Goal: Check status: Check status

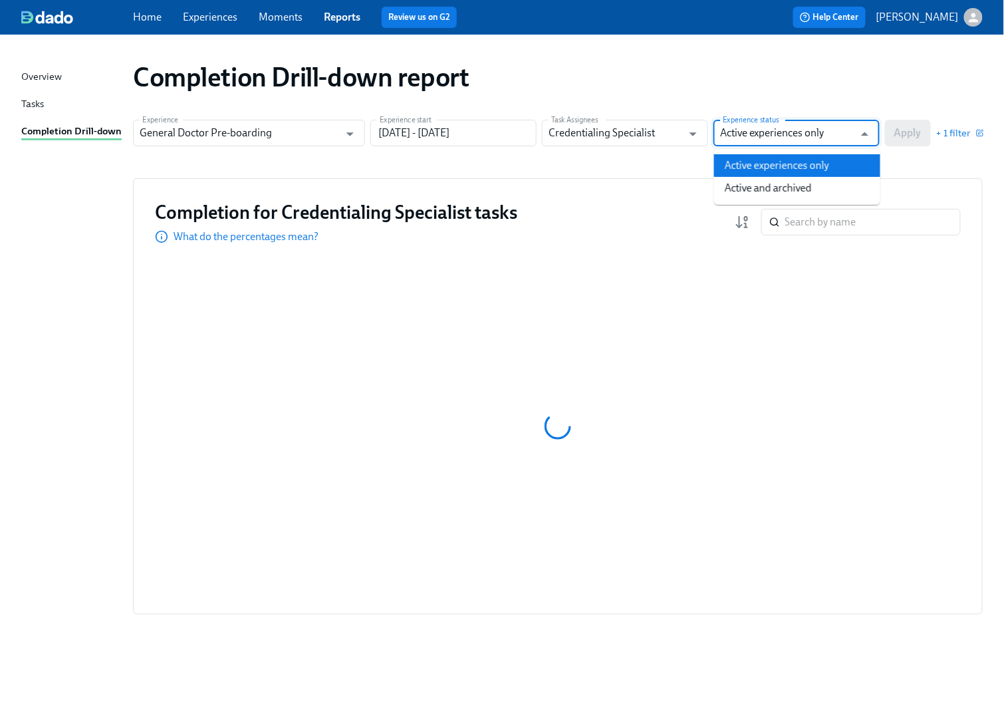
click at [809, 137] on input "Active experiences only" at bounding box center [787, 133] width 134 height 27
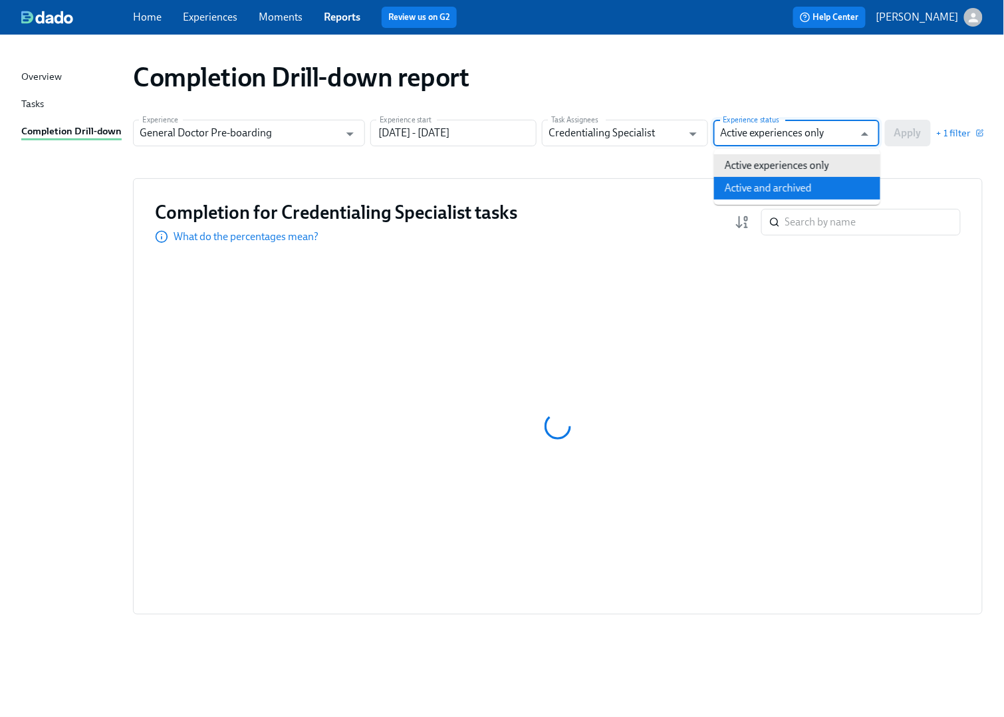
click at [794, 184] on li "Active and archived" at bounding box center [797, 188] width 166 height 23
type input "Active and archived"
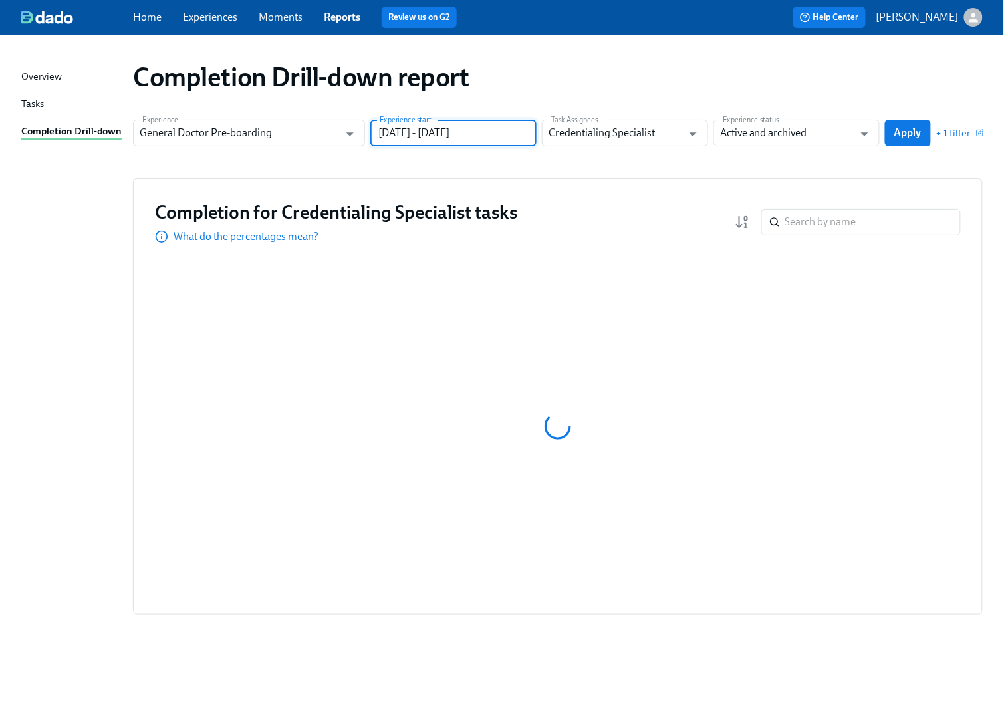
drag, startPoint x: 448, startPoint y: 130, endPoint x: 541, endPoint y: 129, distance: 93.8
click at [541, 129] on div "Experience General Doctor Pre-boarding Experience Experience start [DATE] - [DA…" at bounding box center [558, 133] width 850 height 27
click at [506, 130] on input "[DATE] - [DATE]" at bounding box center [453, 133] width 166 height 27
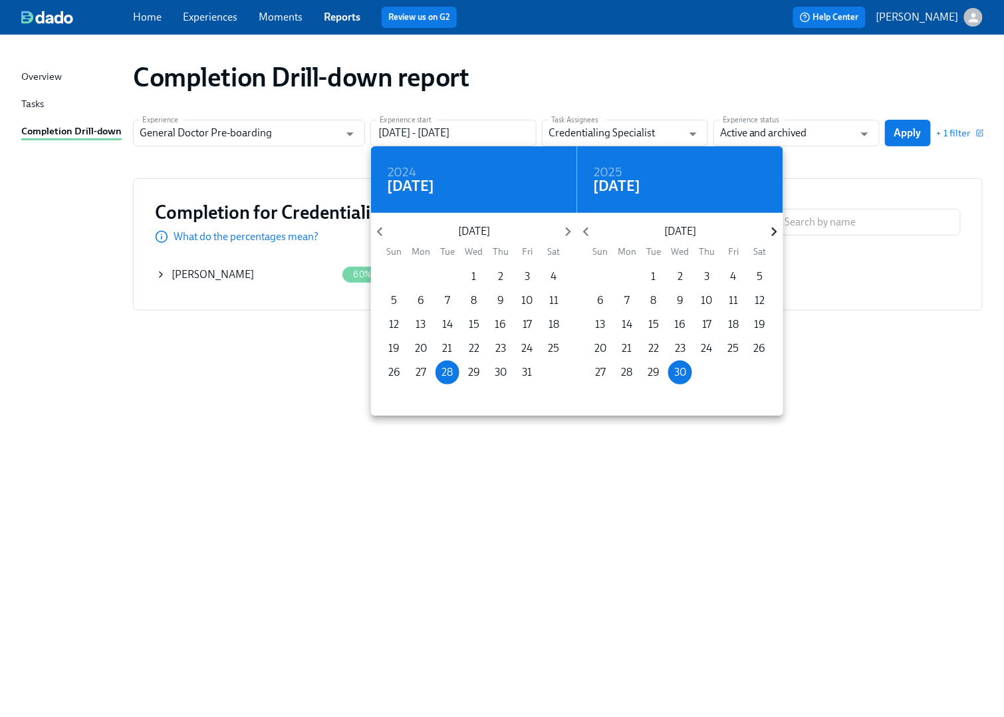
click at [774, 229] on icon "button" at bounding box center [774, 231] width 5 height 9
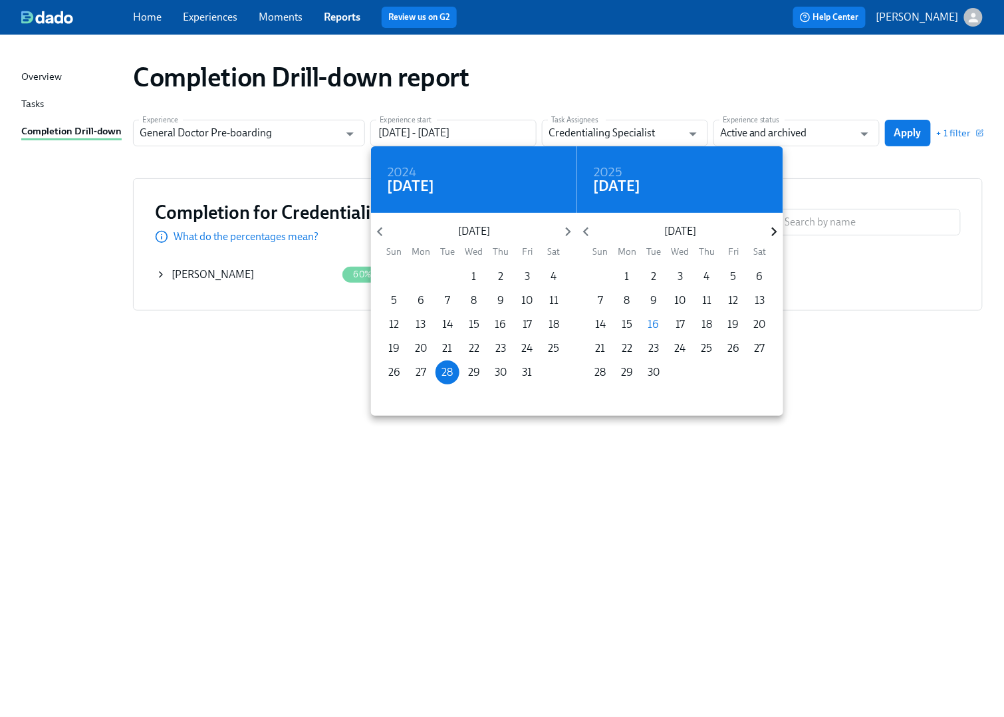
click at [774, 229] on icon "button" at bounding box center [774, 231] width 5 height 9
click at [681, 370] on p "31" at bounding box center [681, 372] width 10 height 15
type input "[DATE] - [DATE]"
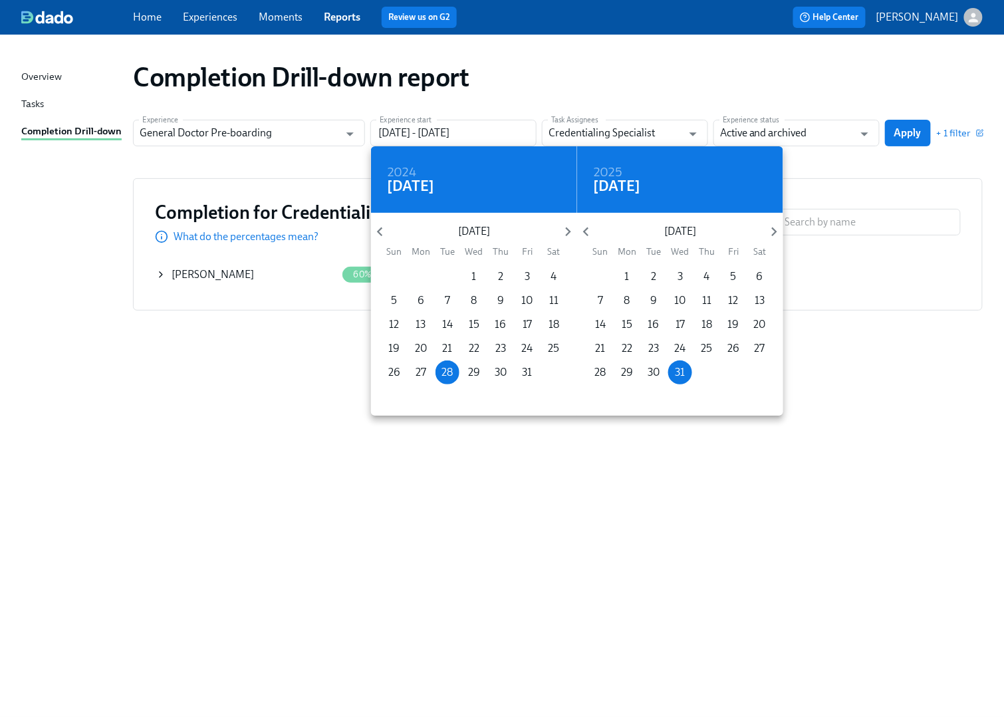
click at [899, 125] on div at bounding box center [502, 358] width 1004 height 717
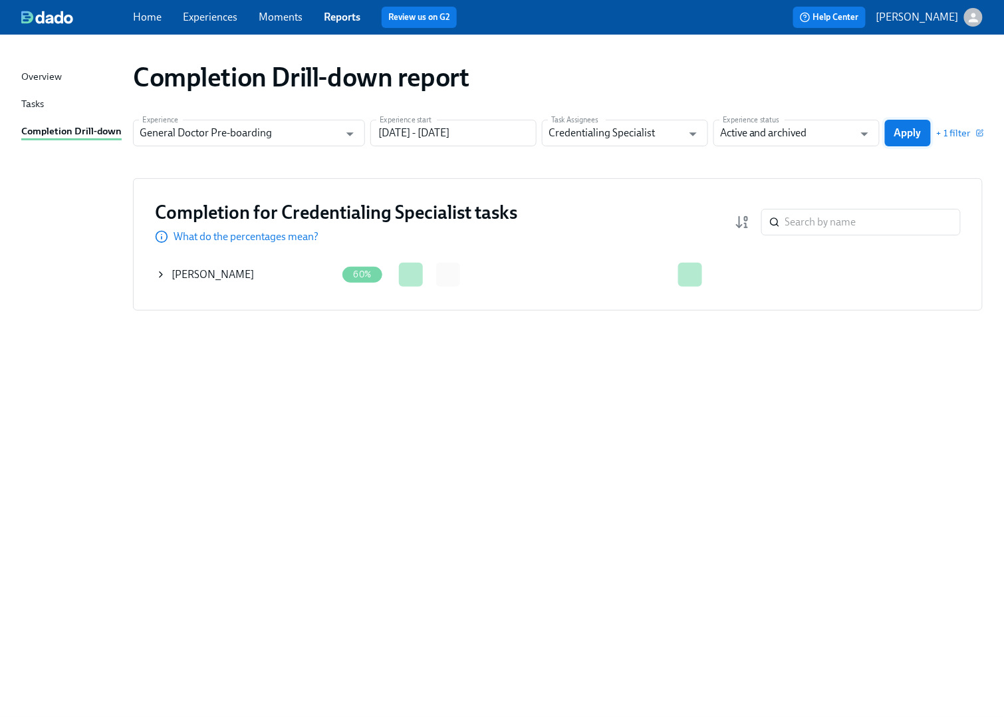
click at [899, 134] on span "Apply" at bounding box center [908, 132] width 27 height 13
click at [160, 273] on icon at bounding box center [161, 274] width 3 height 5
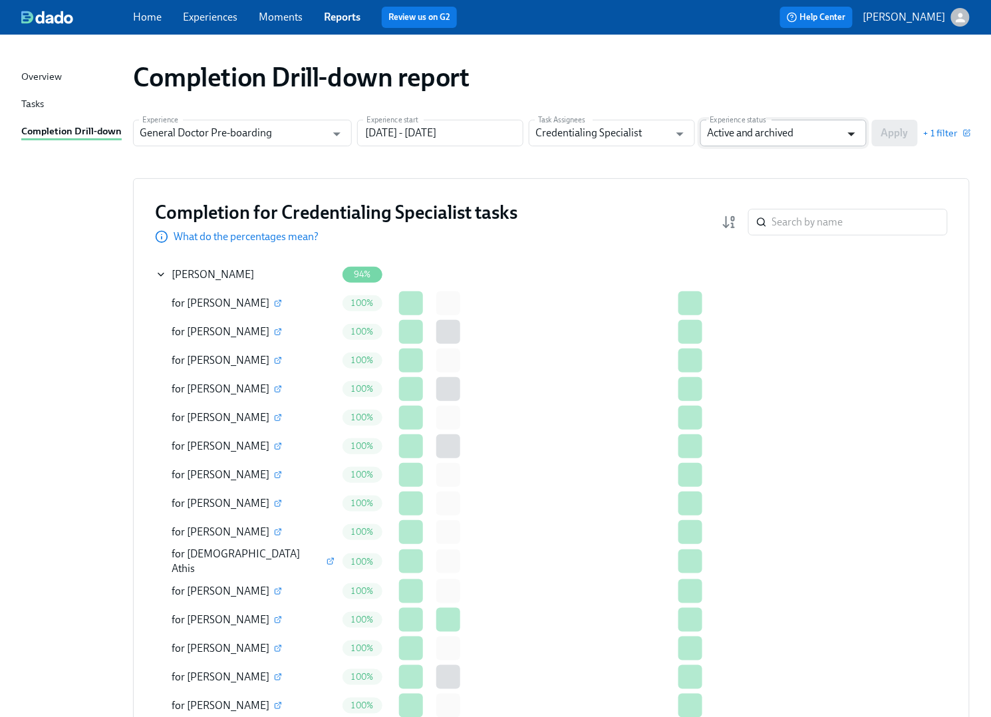
click at [855, 130] on icon "Open" at bounding box center [852, 134] width 18 height 18
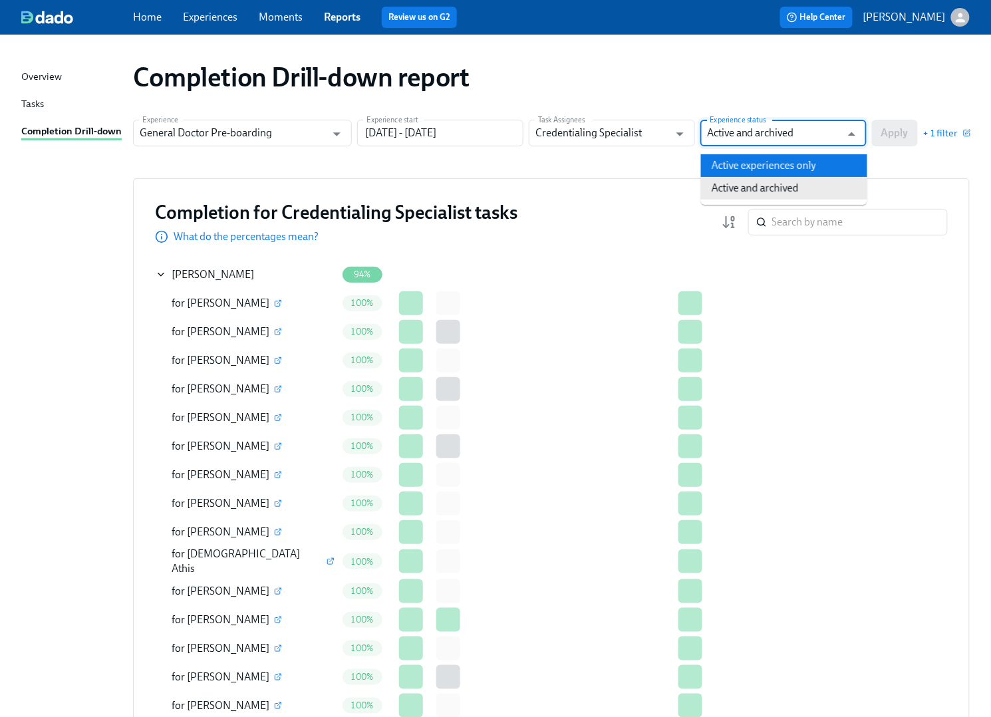
click at [831, 160] on li "Active experiences only" at bounding box center [784, 165] width 166 height 23
type input "Active experiences only"
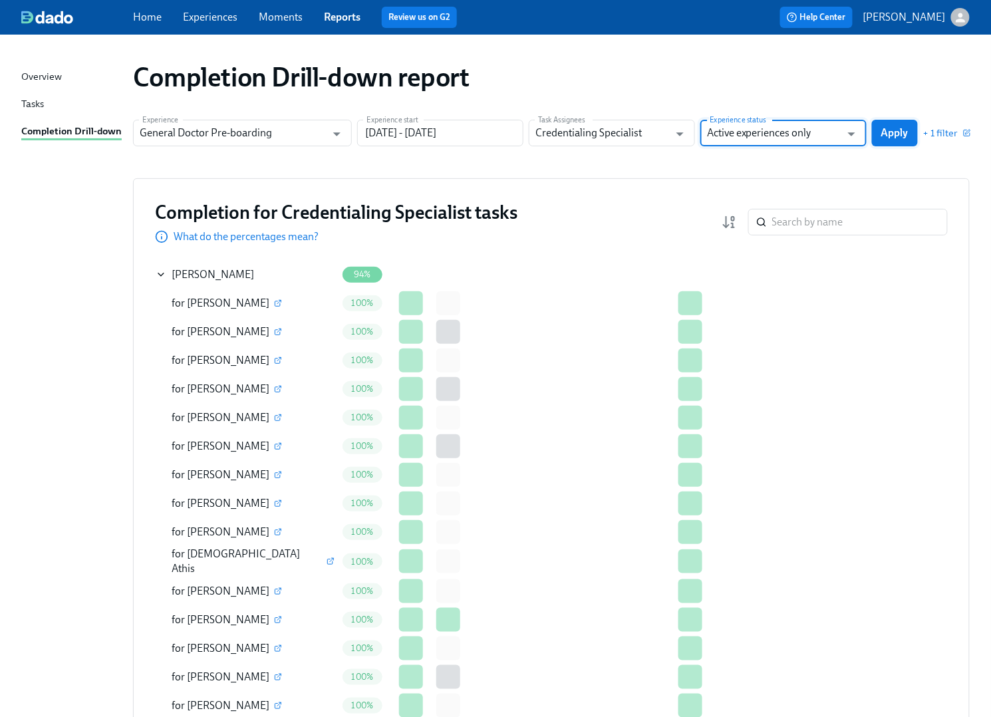
click at [887, 131] on span "Apply" at bounding box center [894, 132] width 27 height 13
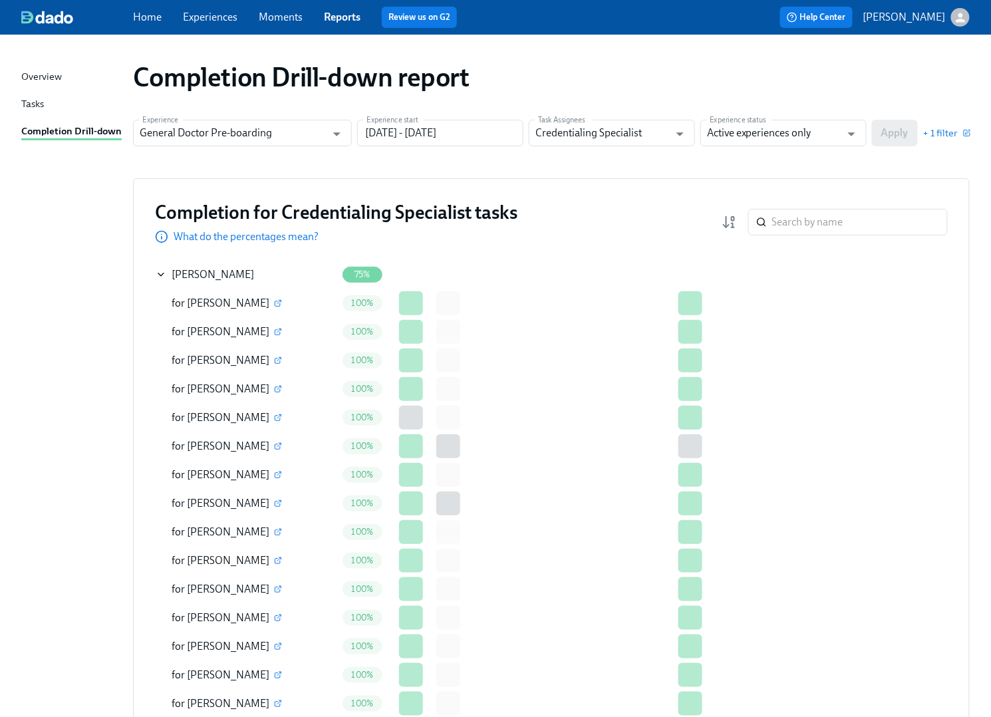
click at [271, 416] on div "for [PERSON_NAME]" at bounding box center [246, 417] width 181 height 27
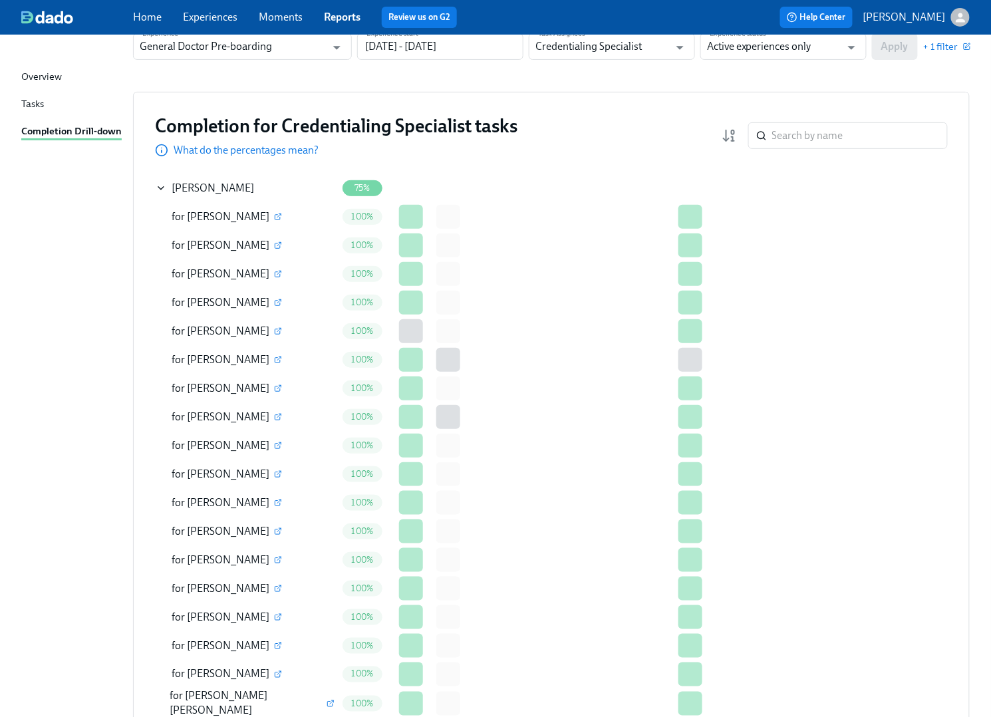
scroll to position [176, 0]
